Goal: Transaction & Acquisition: Subscribe to service/newsletter

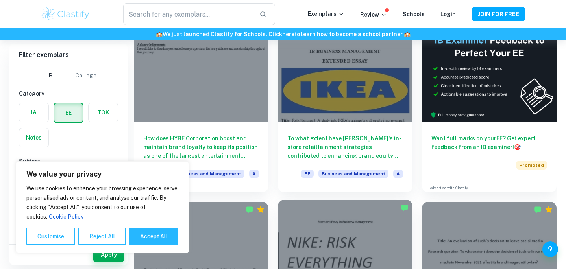
scroll to position [85, 0]
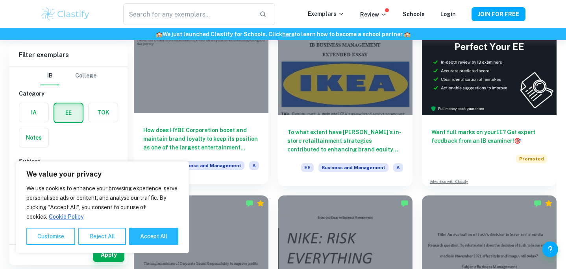
click at [246, 141] on h6 "How does HYBE Corporation boost and maintain brand loyalty to keep its position…" at bounding box center [201, 139] width 116 height 26
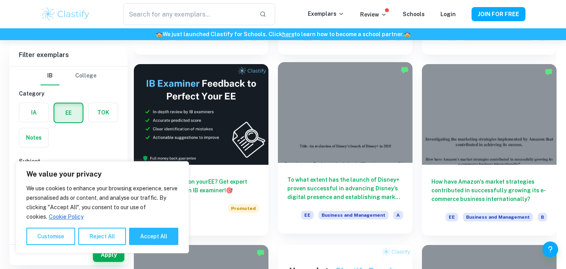
scroll to position [1150, 0]
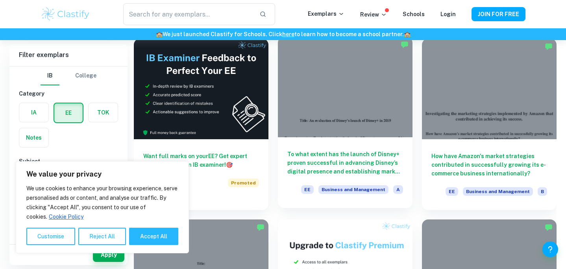
click at [387, 163] on h6 "To what extent has the launch of Disney+ proven successful in advancing Disney’…" at bounding box center [346, 163] width 116 height 26
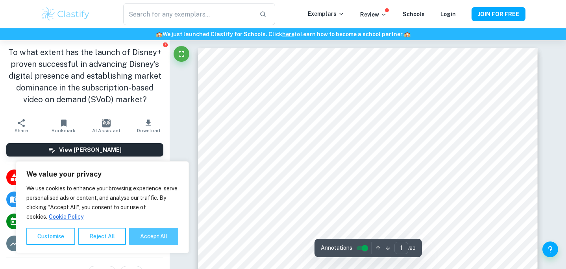
click at [171, 238] on button "Accept All" at bounding box center [153, 236] width 49 height 17
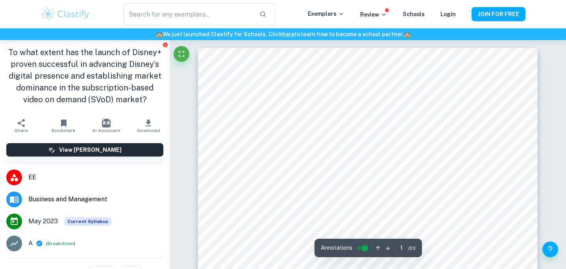
checkbox input "true"
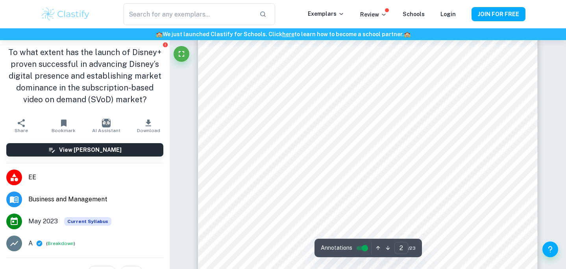
type input "3"
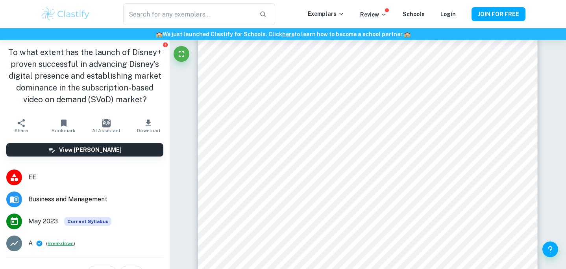
click at [63, 245] on button "Breakdown" at bounding box center [61, 243] width 26 height 7
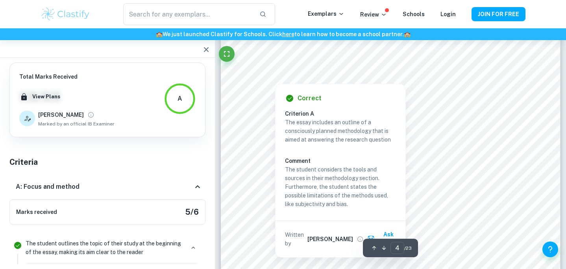
scroll to position [1754, 0]
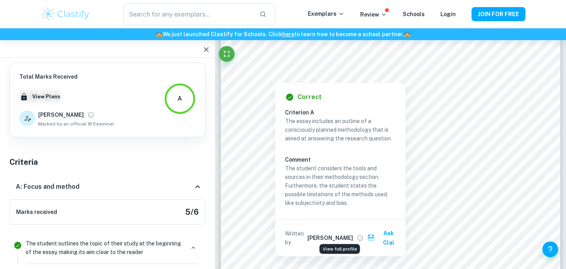
click at [357, 235] on icon "View full profile" at bounding box center [360, 238] width 7 height 7
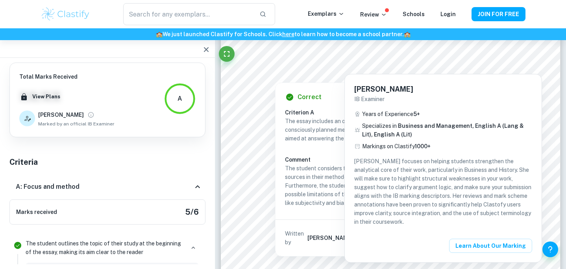
click at [367, 91] on h6 "[PERSON_NAME]" at bounding box center [444, 89] width 178 height 11
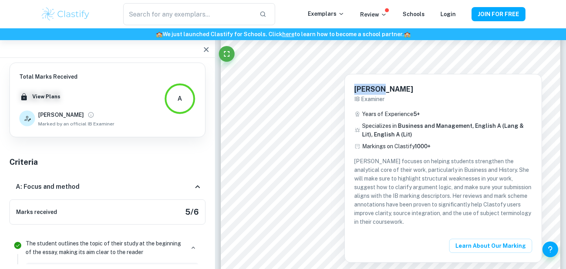
scroll to position [1824, 0]
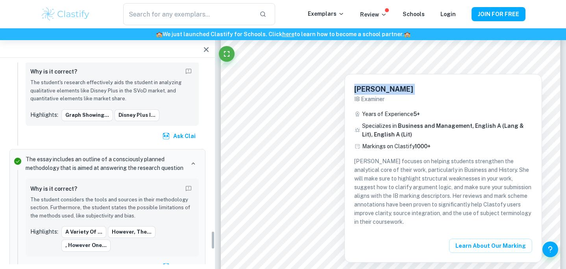
click at [367, 91] on h6 "[PERSON_NAME]" at bounding box center [444, 89] width 178 height 11
copy h6 "[PERSON_NAME]"
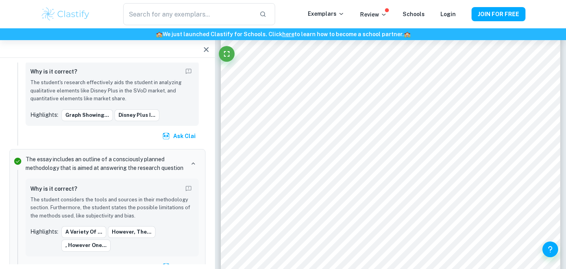
click at [291, 192] on div "Natalia IB Examiner Years of Experience 5 + Specializes in Business and Managem…" at bounding box center [283, 134] width 566 height 269
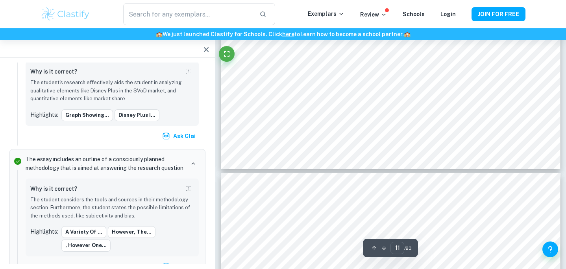
type input "12"
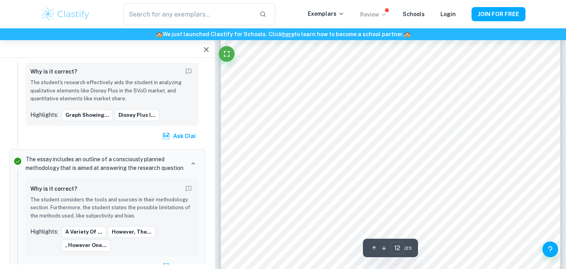
click at [386, 13] on icon at bounding box center [384, 14] width 6 height 6
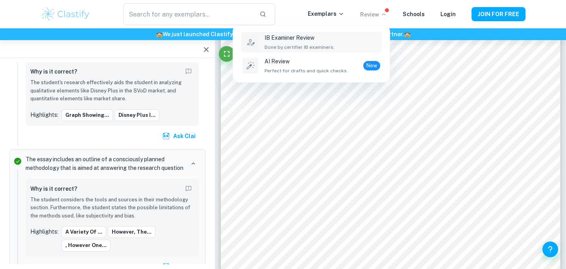
click at [336, 41] on div "IB Examiner Review Done by certifier IB examiners." at bounding box center [323, 41] width 116 height 17
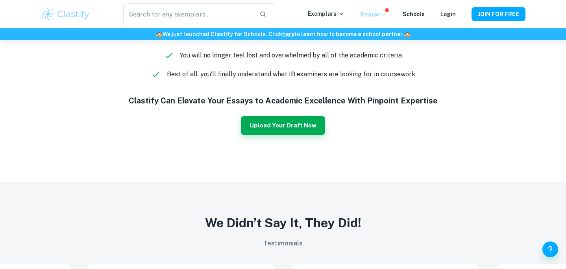
scroll to position [692, 0]
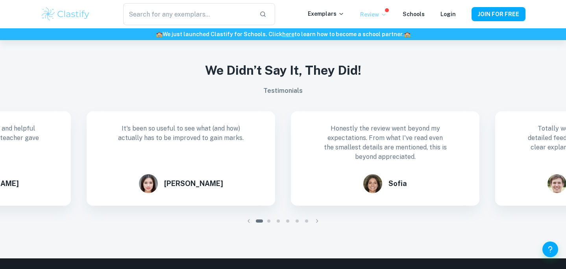
click at [283, 221] on div at bounding box center [287, 221] width 9 height 9
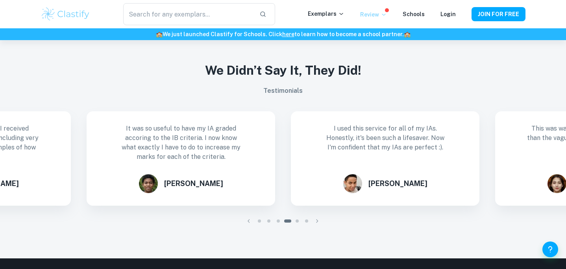
click at [293, 223] on div at bounding box center [297, 221] width 9 height 9
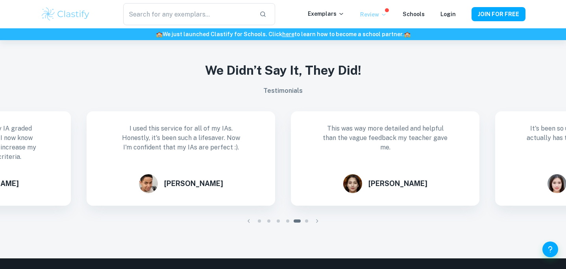
click at [297, 223] on div at bounding box center [297, 221] width 9 height 9
click at [299, 223] on div at bounding box center [297, 221] width 9 height 9
click at [305, 222] on div at bounding box center [306, 221] width 9 height 9
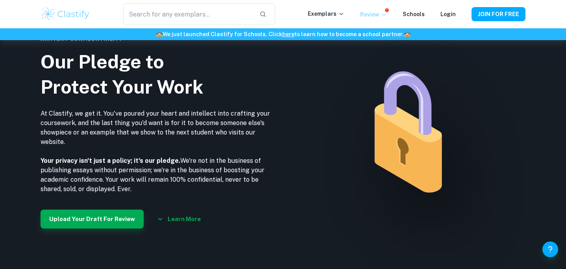
scroll to position [963, 0]
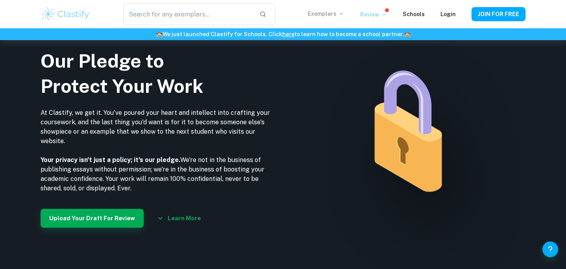
click at [339, 14] on p "Exemplars" at bounding box center [326, 13] width 37 height 9
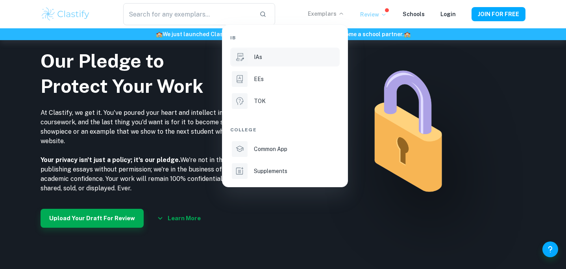
click at [287, 59] on div "IAs" at bounding box center [296, 57] width 84 height 9
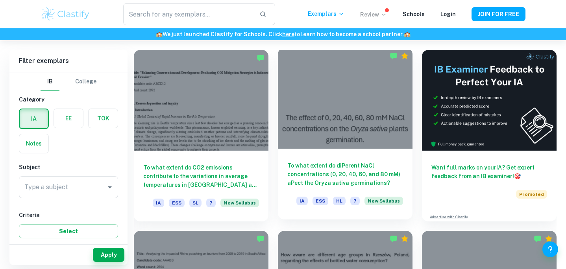
scroll to position [217, 0]
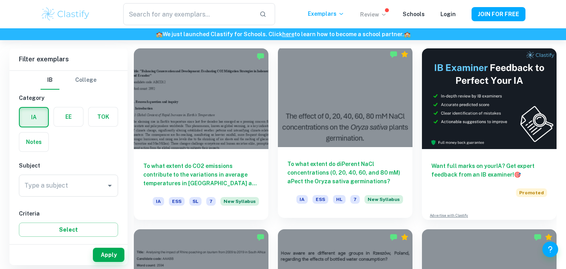
click at [321, 167] on h6 "To what extent do diPerent NaCl concentrations (0, 20, 40, 60, and 80 mM) aPect…" at bounding box center [346, 173] width 116 height 26
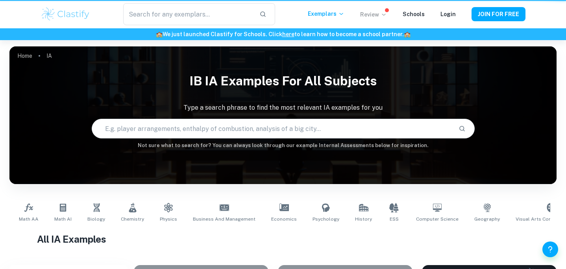
scroll to position [217, 0]
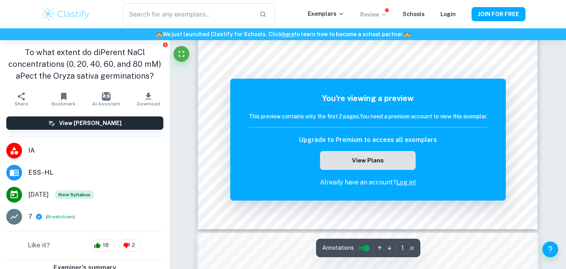
scroll to position [323, 0]
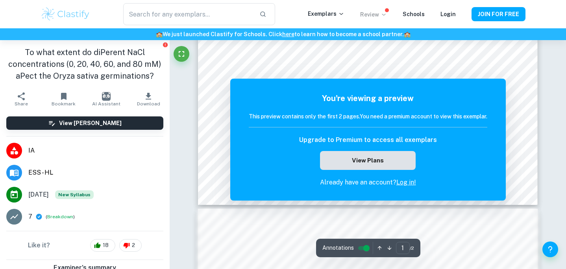
click at [362, 156] on button "View Plans" at bounding box center [367, 160] width 95 height 19
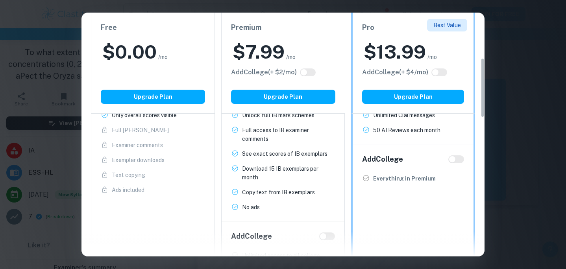
scroll to position [189, 0]
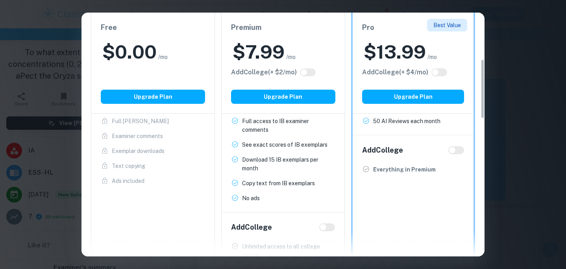
click at [326, 227] on input "checkbox" at bounding box center [323, 228] width 19 height 6
checkbox input "true"
click at [326, 227] on input "checkbox" at bounding box center [331, 228] width 19 height 6
checkbox input "false"
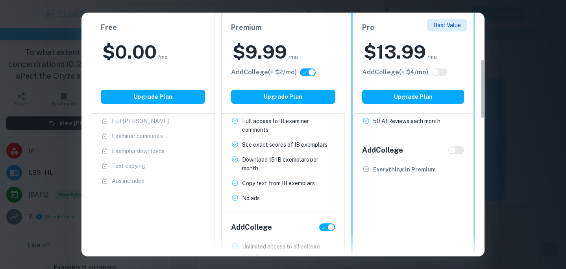
checkbox input "false"
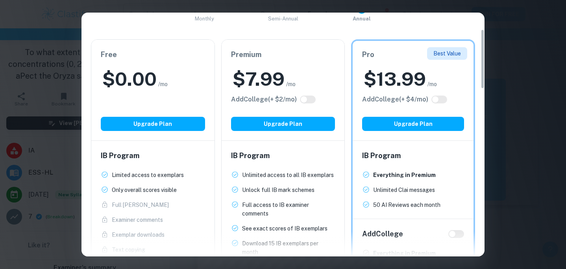
scroll to position [61, 0]
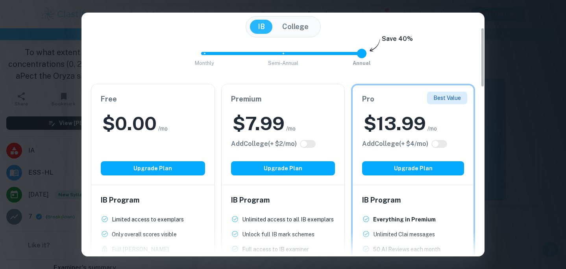
click at [357, 54] on span at bounding box center [361, 53] width 9 height 9
click at [279, 57] on span "Monthly Semi-Annual Annual" at bounding box center [283, 53] width 158 height 13
click at [199, 57] on div "Monthly Semi-Annual Annual Save 40%" at bounding box center [283, 57] width 384 height 21
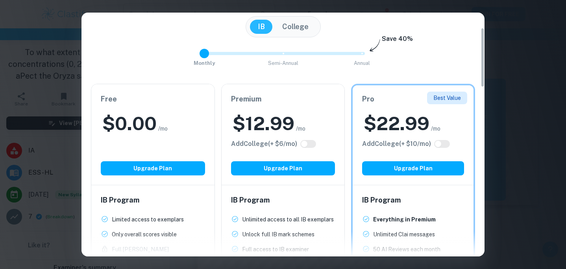
click at [214, 57] on span "Monthly Semi-Annual Annual" at bounding box center [283, 53] width 158 height 13
type input "2"
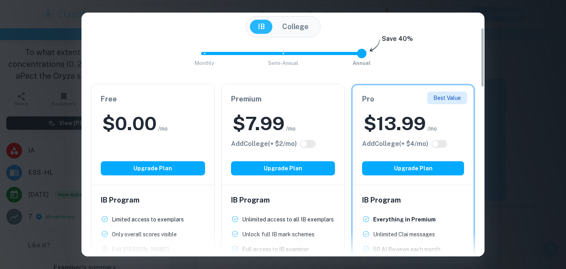
click at [357, 53] on span at bounding box center [283, 53] width 164 height 3
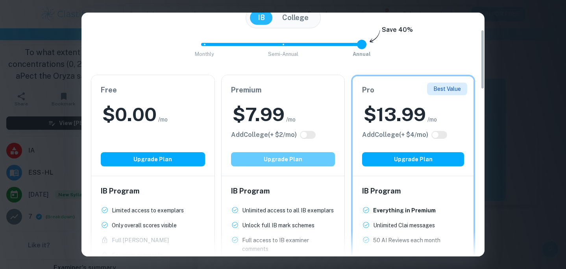
click at [305, 157] on button "Upgrade Plan" at bounding box center [283, 159] width 104 height 14
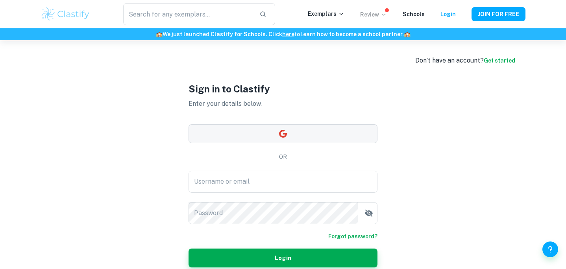
scroll to position [40, 0]
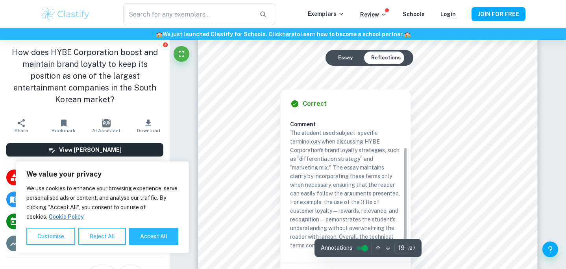
scroll to position [9051, 0]
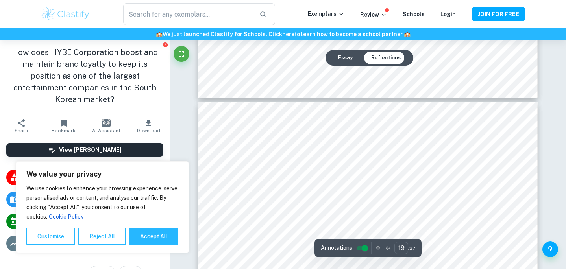
type input "18"
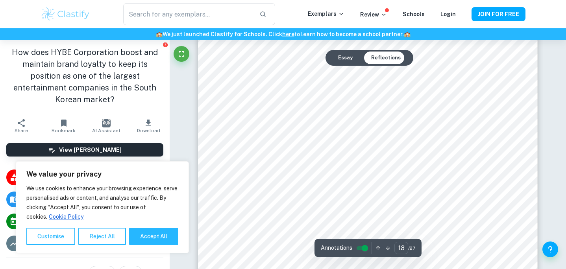
scroll to position [8498, 0]
